Goal: Information Seeking & Learning: Check status

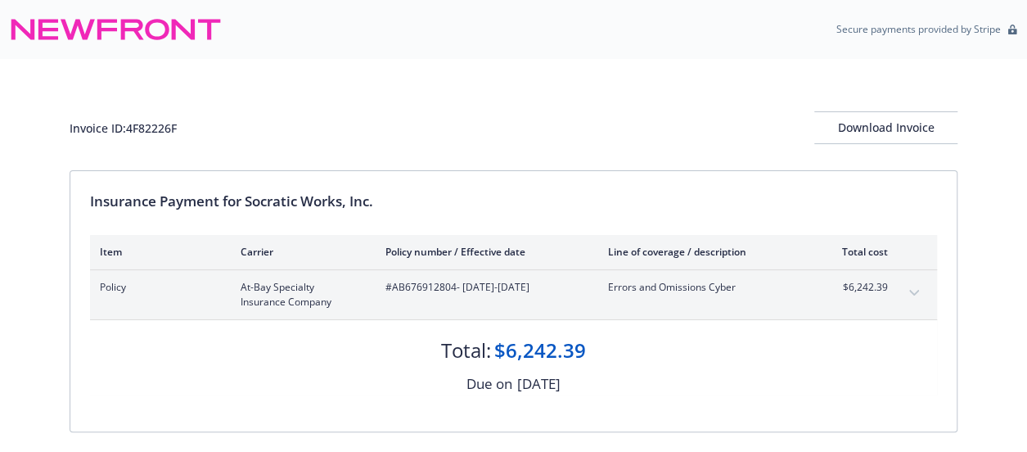
click at [84, 26] on icon at bounding box center [116, 29] width 212 height 39
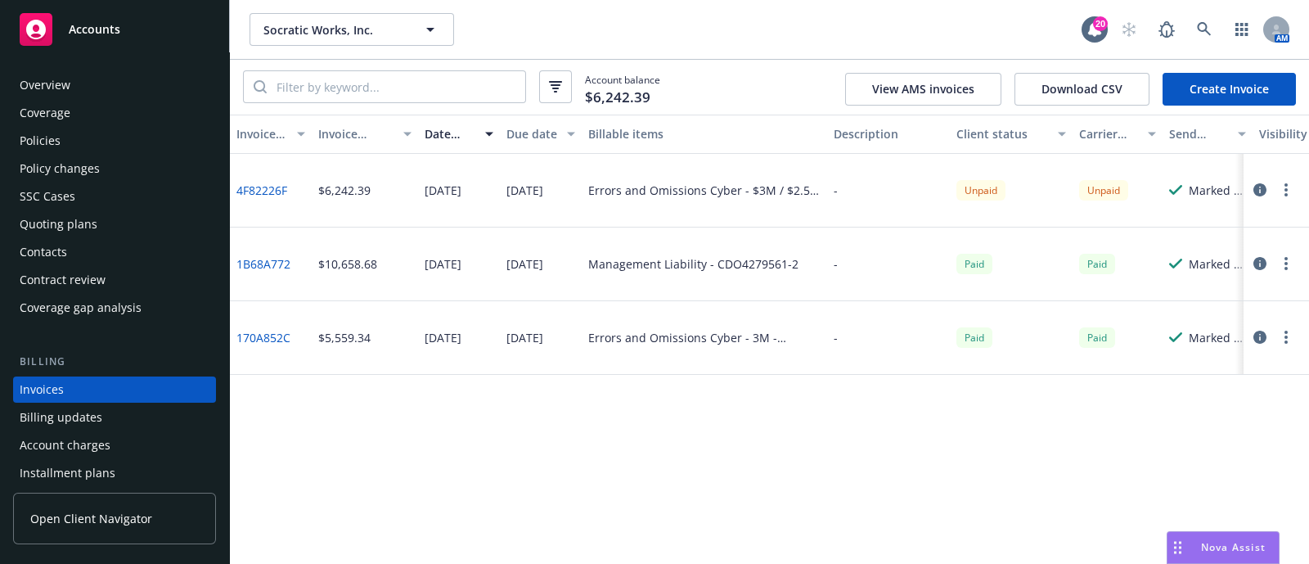
scroll to position [40, 0]
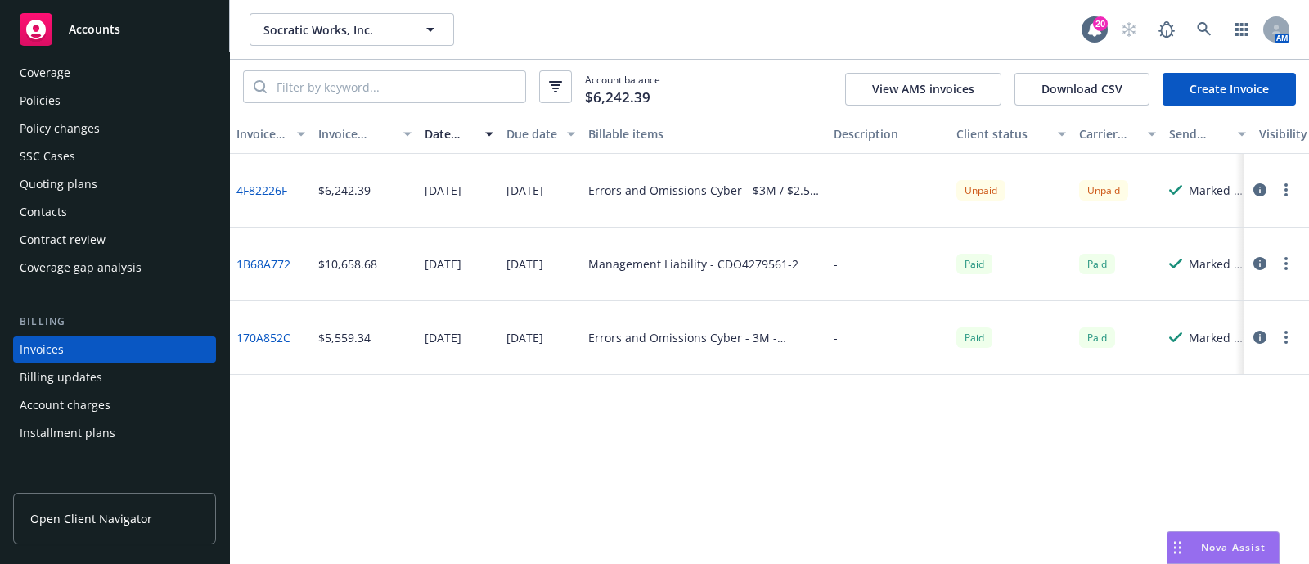
click at [56, 102] on div "Policies" at bounding box center [40, 101] width 41 height 26
